Goal: Task Accomplishment & Management: Manage account settings

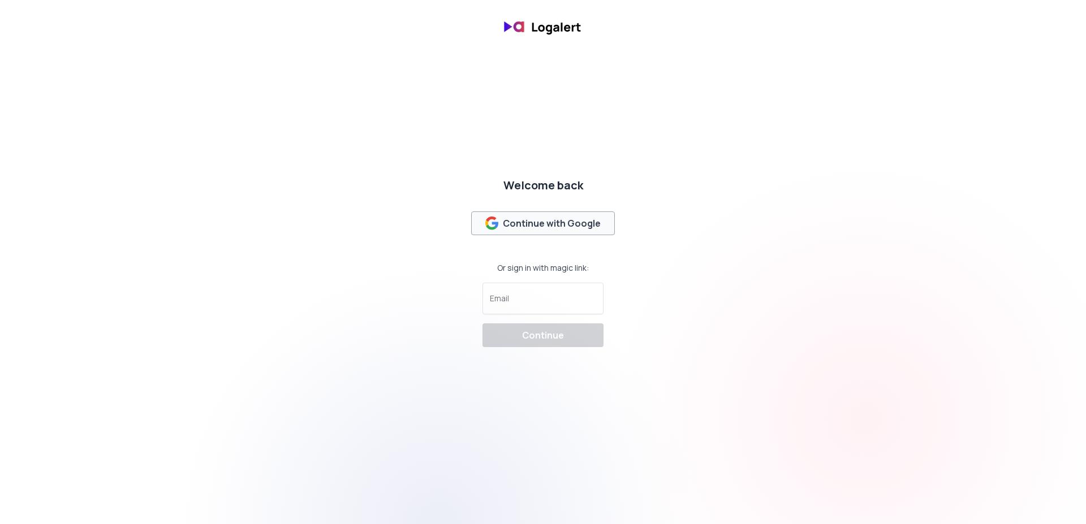
click at [550, 231] on button "Continue with Google" at bounding box center [543, 224] width 144 height 24
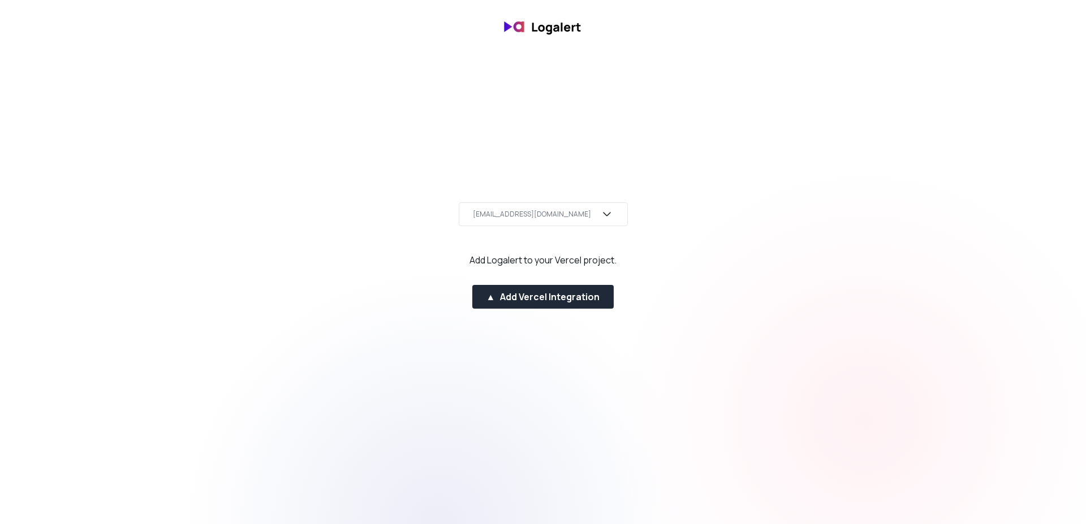
click at [545, 210] on div "[EMAIL_ADDRESS][DOMAIN_NAME]" at bounding box center [532, 214] width 118 height 9
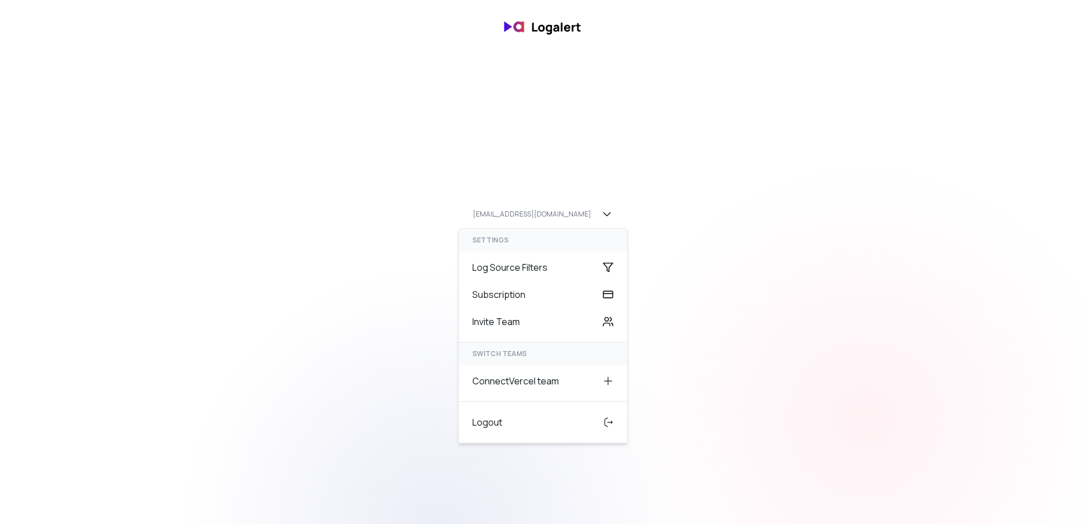
click at [640, 207] on div "[EMAIL_ADDRESS][DOMAIN_NAME] settings Log Source Filters Subscription Invite Te…" at bounding box center [543, 262] width 1086 height 129
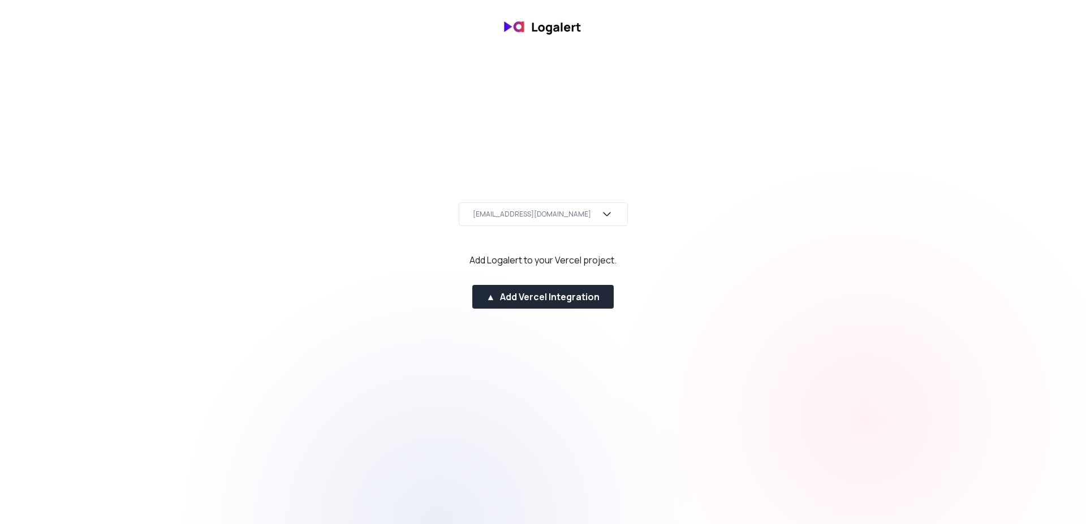
click at [548, 212] on div "[EMAIL_ADDRESS][DOMAIN_NAME]" at bounding box center [532, 214] width 118 height 9
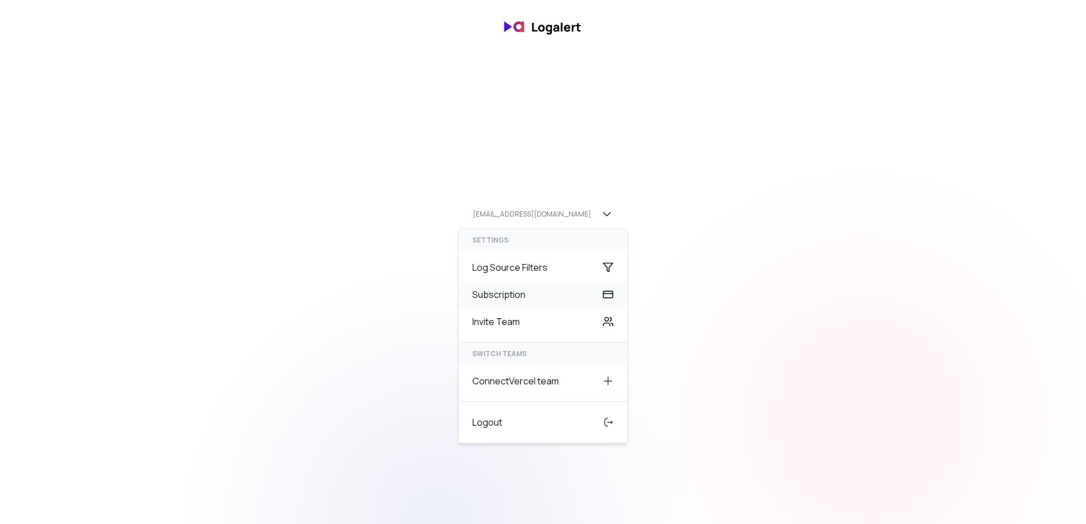
click at [493, 298] on div "Subscription" at bounding box center [543, 294] width 169 height 27
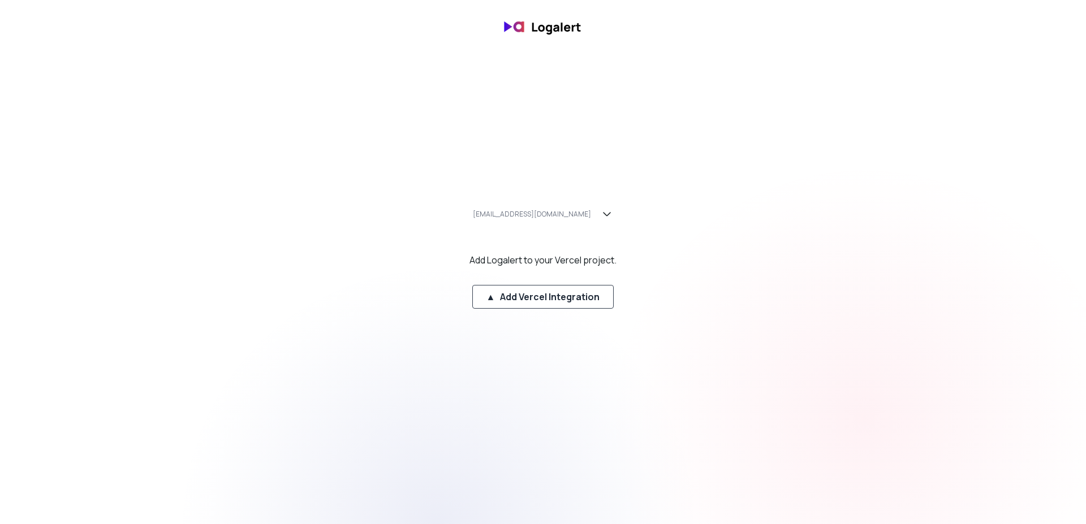
click at [550, 301] on div "▲ Add Vercel Integration" at bounding box center [544, 297] width 114 height 14
